Goal: Task Accomplishment & Management: Manage account settings

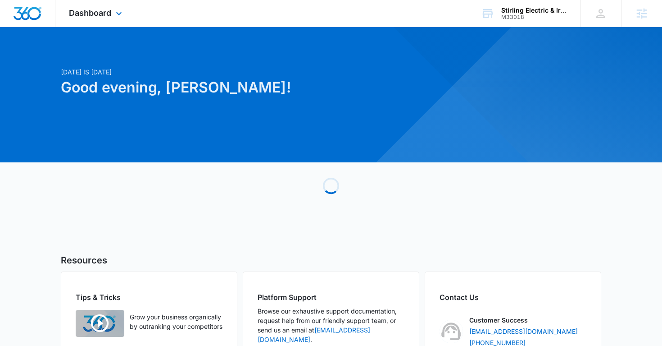
click at [109, 23] on div "Dashboard Apps Reputation Websites Forms CRM Email Social Shop Payments POS Con…" at bounding box center [96, 13] width 82 height 27
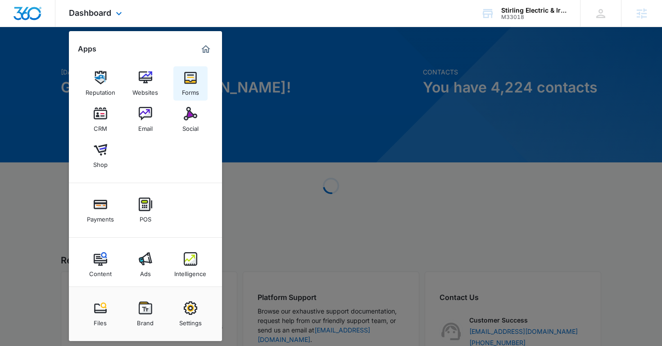
click at [186, 80] on img at bounding box center [191, 78] width 14 height 14
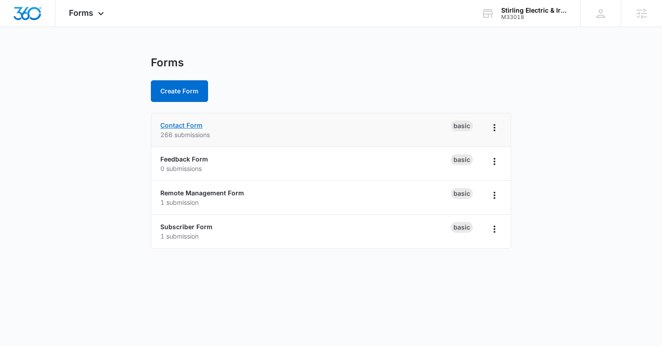
click at [194, 126] on link "Contact Form" at bounding box center [181, 125] width 42 height 8
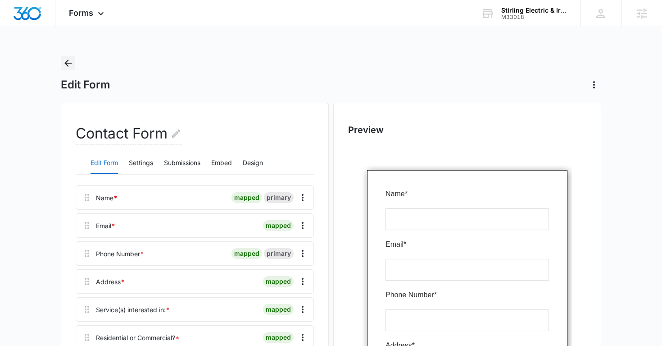
click at [72, 62] on icon "Back" at bounding box center [68, 63] width 11 height 11
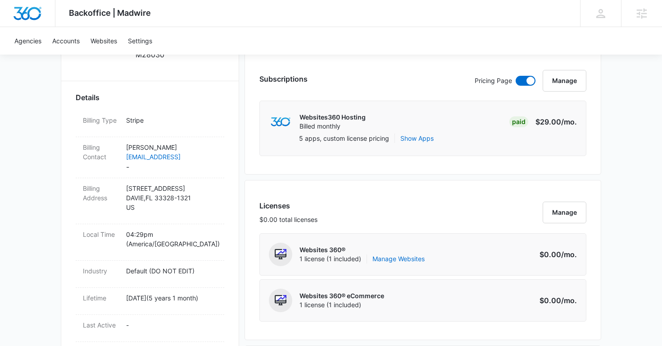
scroll to position [269, 0]
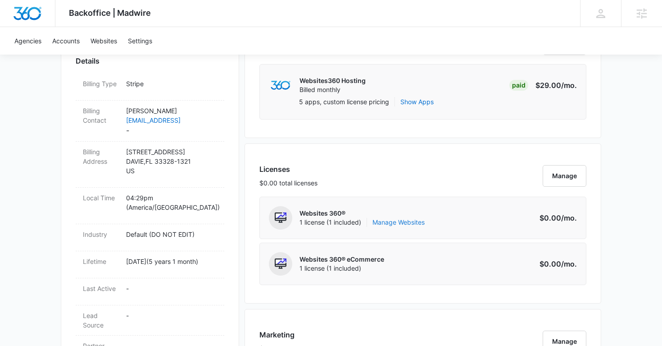
click at [388, 221] on link "Manage Websites" at bounding box center [399, 222] width 52 height 9
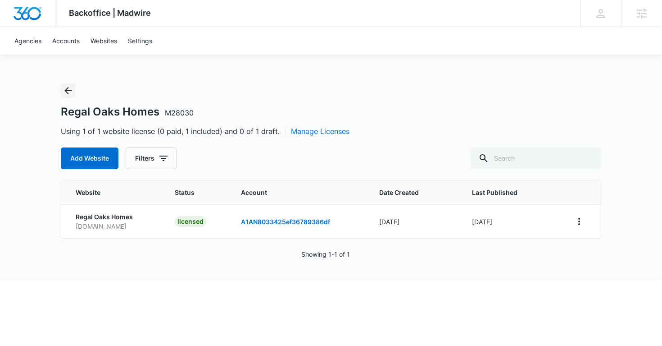
click at [66, 87] on icon "Back" at bounding box center [68, 90] width 11 height 11
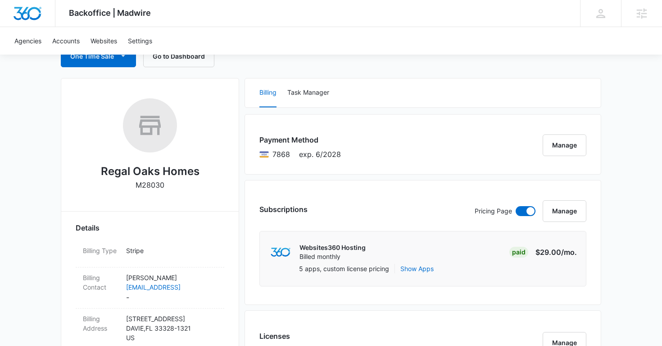
scroll to position [96, 0]
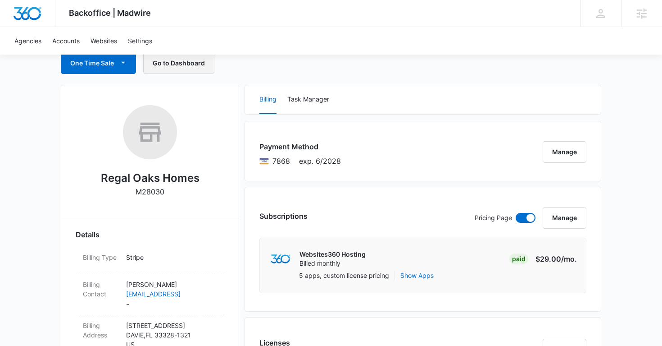
click at [192, 64] on button "Go to Dashboard" at bounding box center [178, 63] width 71 height 22
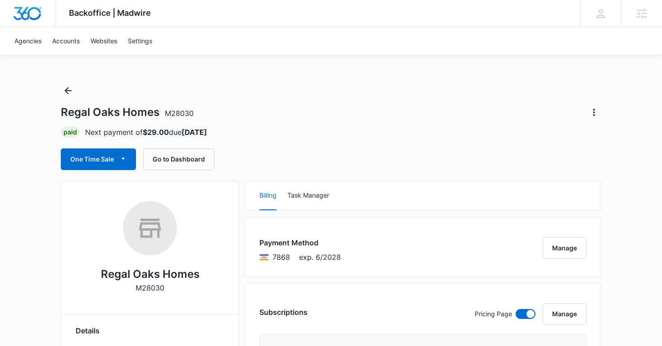
click at [599, 122] on div "Regal Oaks Homes M28030 Paid Next payment of $29.00 due Sep 3 One Time Sale Go …" at bounding box center [331, 126] width 541 height 86
click at [595, 115] on icon "Actions" at bounding box center [594, 112] width 11 height 11
click at [555, 162] on div "Close Account" at bounding box center [557, 164] width 44 height 6
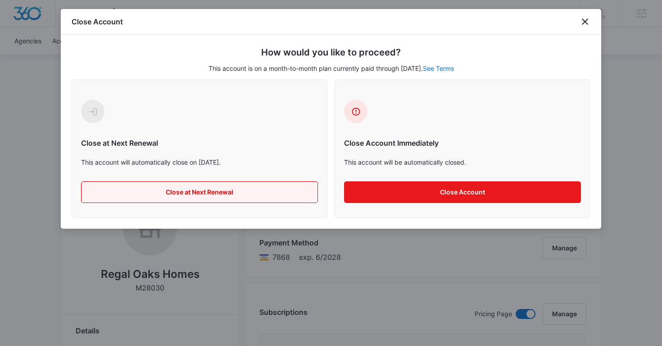
click at [274, 192] on button "Close at Next Renewal" at bounding box center [199, 192] width 237 height 22
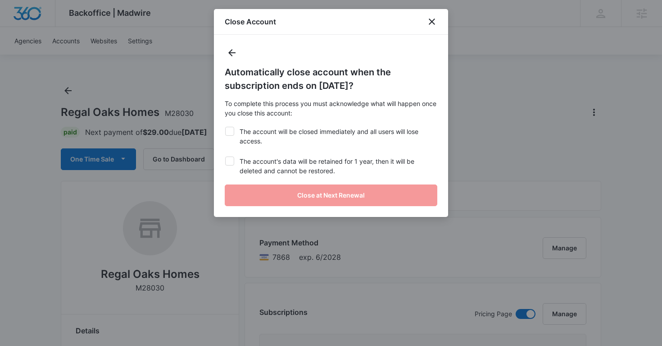
click at [232, 136] on label "The account will be closed immediately and all users will lose access." at bounding box center [331, 136] width 213 height 19
click at [225, 127] on input "The account will be closed immediately and all users will lose access." at bounding box center [225, 127] width 0 height 0
checkbox input "true"
click at [230, 159] on icon at bounding box center [230, 161] width 8 height 8
click at [225, 157] on input "The account's data will be retained for 1 year, then it will be deleted and can…" at bounding box center [225, 156] width 0 height 0
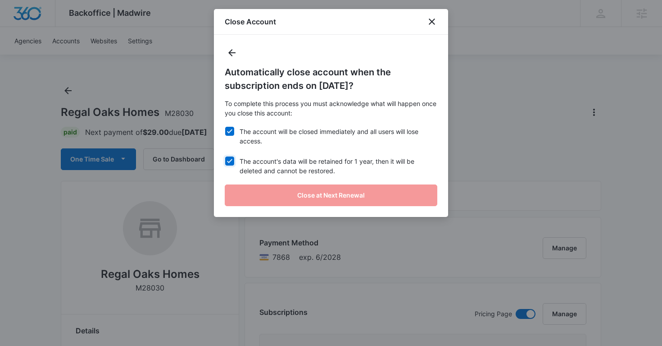
checkbox input "true"
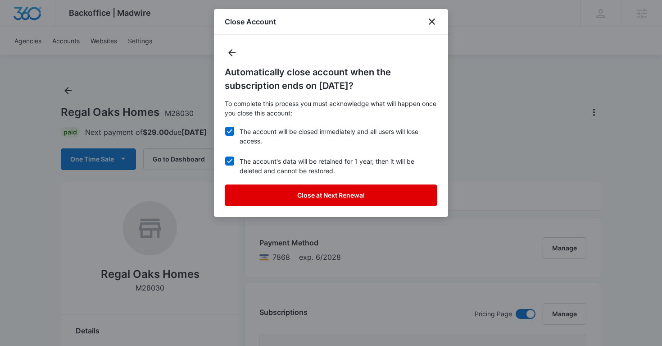
click at [262, 196] on button "Close at Next Renewal" at bounding box center [331, 195] width 213 height 22
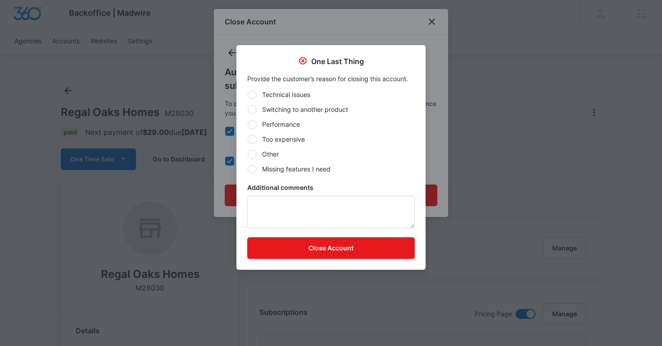
click at [255, 155] on div at bounding box center [252, 154] width 9 height 9
click at [248, 154] on input "Other" at bounding box center [247, 154] width 0 height 0
radio input "true"
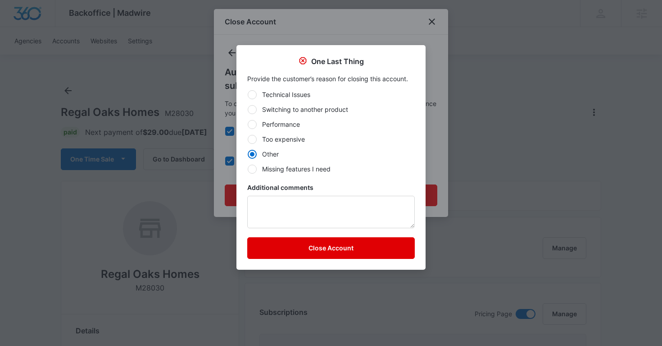
click at [300, 247] on button "Close Account" at bounding box center [331, 248] width 168 height 22
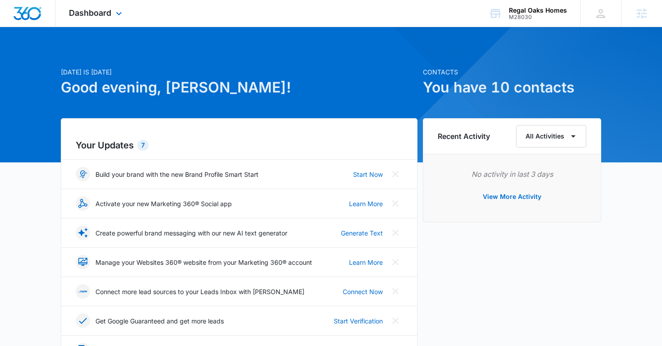
click at [112, 9] on div "Dashboard Apps Reputation Websites Forms CRM Email Social Shop Payments POS Con…" at bounding box center [96, 13] width 82 height 27
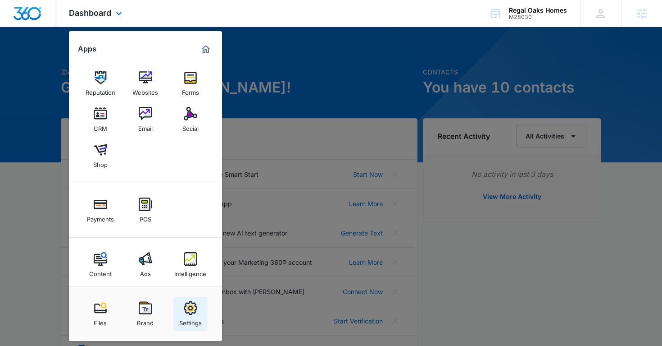
click at [195, 310] on img at bounding box center [191, 308] width 14 height 14
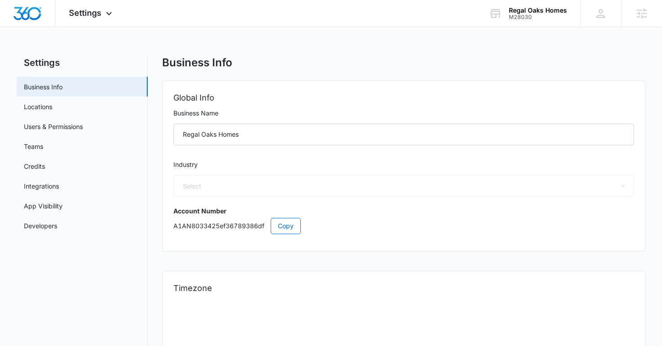
select select "33"
select select "US"
select select "America/Denver"
click at [83, 131] on link "Users & Permissions" at bounding box center [53, 126] width 59 height 9
